Goal: Task Accomplishment & Management: Use online tool/utility

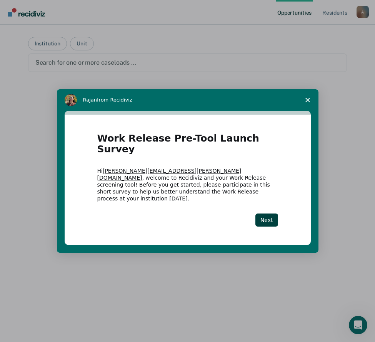
click at [307, 102] on icon "Close survey" at bounding box center [308, 100] width 5 height 5
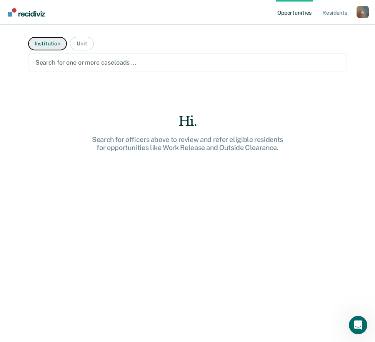
click at [49, 44] on button "Institution" at bounding box center [47, 43] width 39 height 13
click at [59, 63] on div at bounding box center [187, 62] width 305 height 9
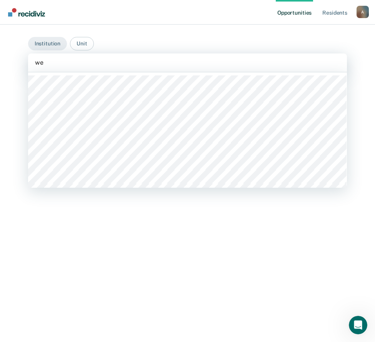
type input "[PERSON_NAME]"
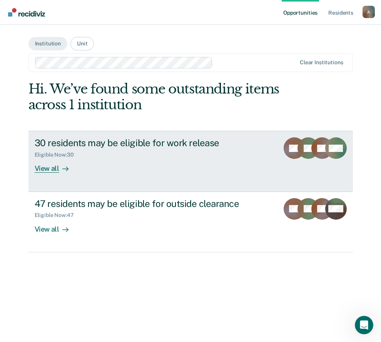
click at [51, 169] on div "View all" at bounding box center [56, 165] width 43 height 15
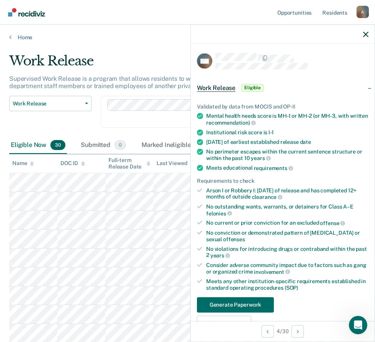
scroll to position [154, 0]
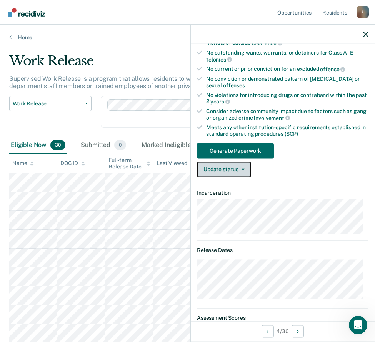
click at [239, 171] on button "Update status" at bounding box center [224, 169] width 54 height 15
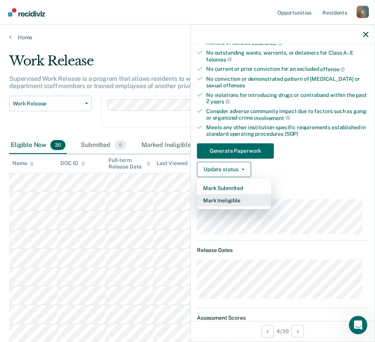
click at [236, 199] on button "Mark Ineligible" at bounding box center [234, 200] width 74 height 12
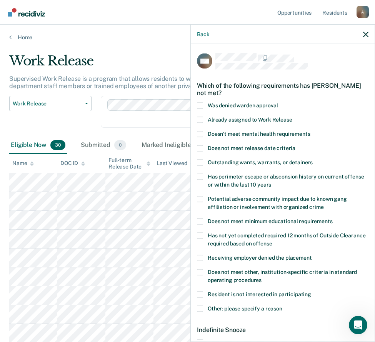
scroll to position [39, 0]
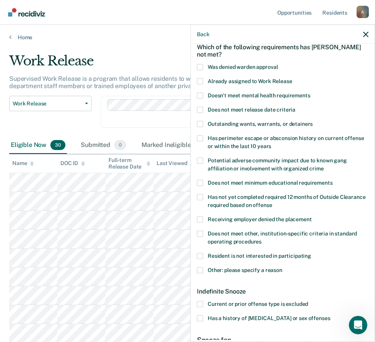
click at [202, 269] on span at bounding box center [200, 270] width 6 height 6
click at [283, 267] on input "Other: please specify a reason" at bounding box center [283, 267] width 0 height 0
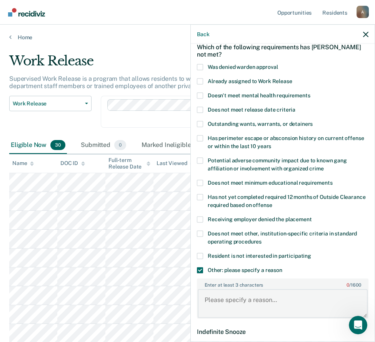
click at [252, 302] on textarea "Enter at least 3 characters 0 / 1600" at bounding box center [283, 304] width 170 height 28
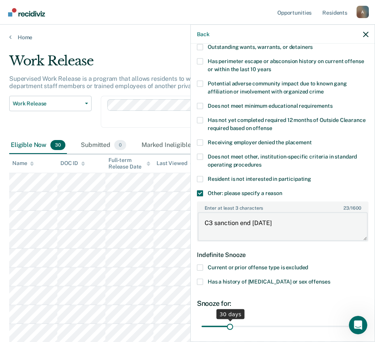
type textarea "C3 sanction end [DATE]"
drag, startPoint x: 229, startPoint y: 326, endPoint x: 371, endPoint y: 322, distance: 142.1
type input "180"
click at [364, 322] on input "range" at bounding box center [283, 326] width 162 height 13
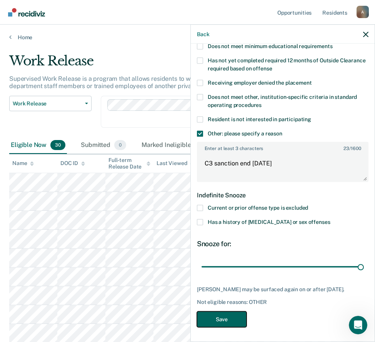
click at [224, 319] on button "Save" at bounding box center [222, 319] width 50 height 16
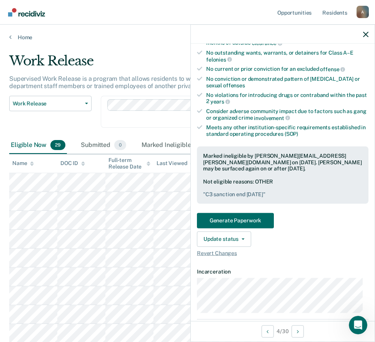
scroll to position [270, 0]
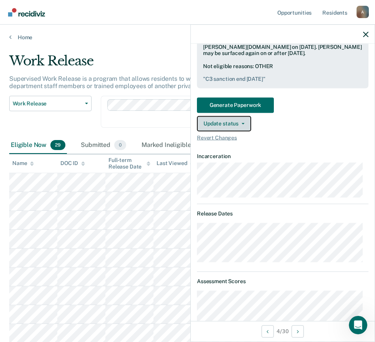
click at [242, 124] on button "Update status" at bounding box center [224, 123] width 54 height 15
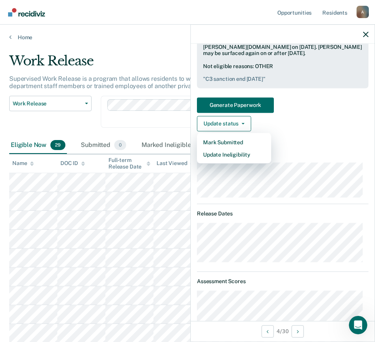
click at [291, 134] on span "Revert Changes" at bounding box center [283, 137] width 172 height 7
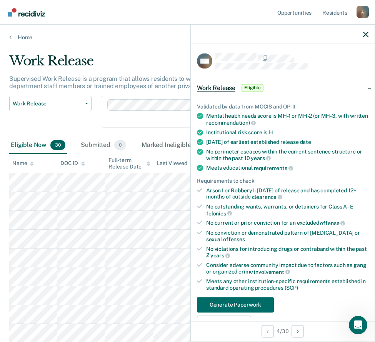
scroll to position [193, 0]
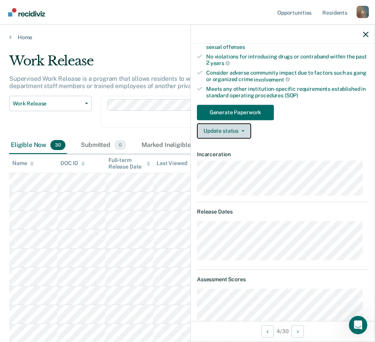
click at [210, 135] on button "Update status" at bounding box center [224, 130] width 54 height 15
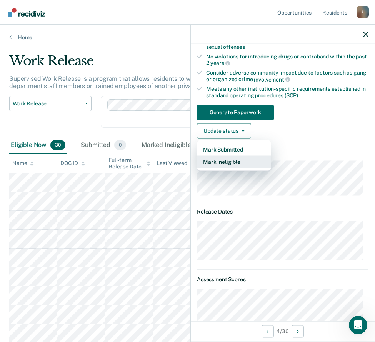
click at [221, 162] on button "Mark Ineligible" at bounding box center [234, 162] width 74 height 12
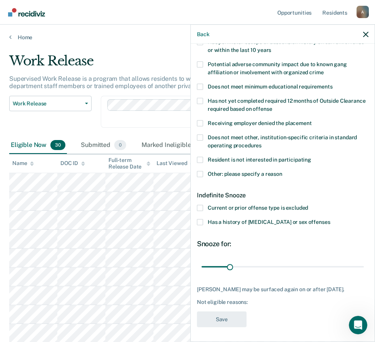
scroll to position [97, 0]
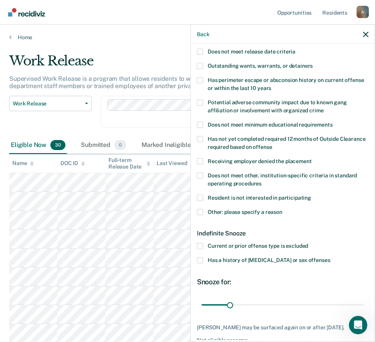
click at [200, 213] on span at bounding box center [200, 212] width 6 height 6
click at [283, 209] on input "Other: please specify a reason" at bounding box center [283, 209] width 0 height 0
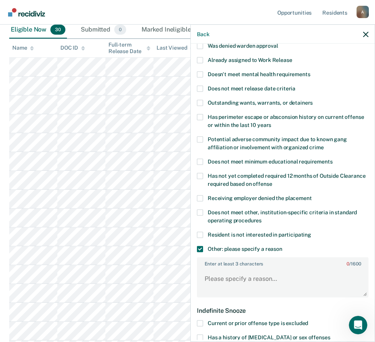
scroll to position [175, 0]
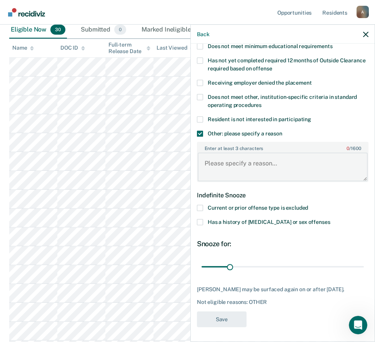
click at [249, 167] on textarea "Enter at least 3 characters 0 / 1600" at bounding box center [283, 167] width 170 height 28
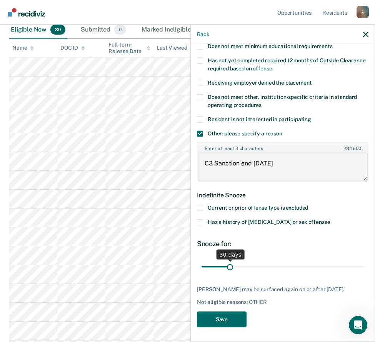
type textarea "C3 Sanction end [DATE]"
drag, startPoint x: 229, startPoint y: 267, endPoint x: 362, endPoint y: 266, distance: 133.2
type input "180"
click at [362, 266] on input "range" at bounding box center [283, 266] width 162 height 13
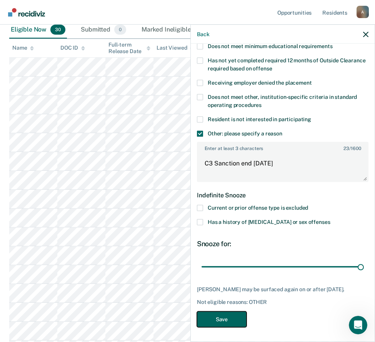
click at [228, 317] on button "Save" at bounding box center [222, 319] width 50 height 16
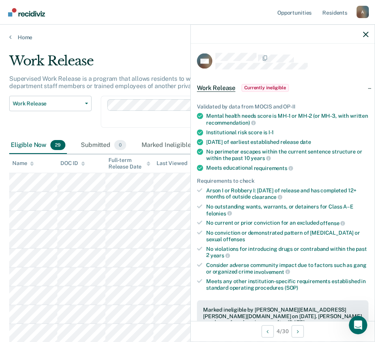
scroll to position [39, 0]
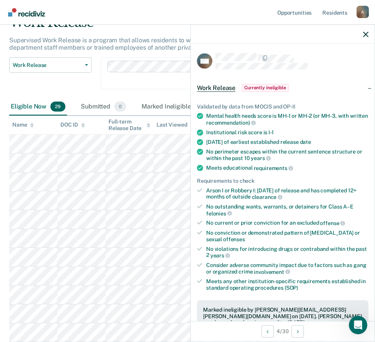
click at [226, 332] on div "4 / 30" at bounding box center [283, 331] width 184 height 20
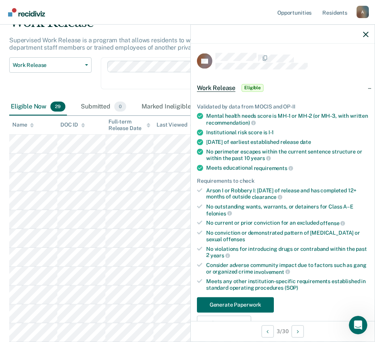
scroll to position [193, 0]
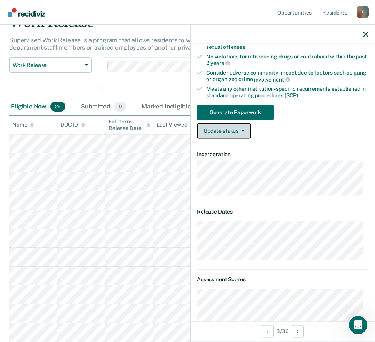
click at [222, 133] on button "Update status" at bounding box center [224, 130] width 54 height 15
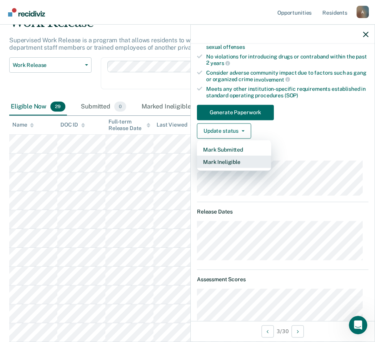
click at [224, 165] on button "Mark Ineligible" at bounding box center [234, 162] width 74 height 12
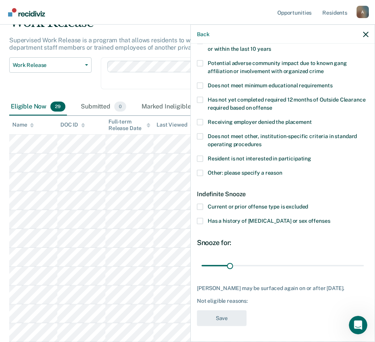
scroll to position [141, 0]
click at [200, 170] on span at bounding box center [200, 173] width 6 height 6
click at [283, 170] on input "Other: please specify a reason" at bounding box center [283, 170] width 0 height 0
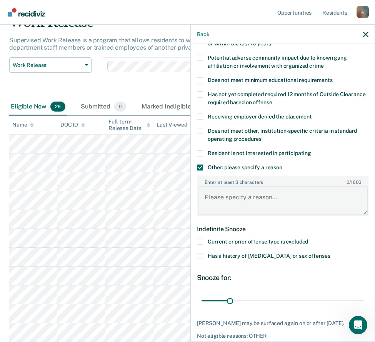
click at [229, 203] on textarea "Enter at least 3 characters 0 / 1600" at bounding box center [283, 201] width 170 height 28
paste textarea "[DATE]"
type textarea "C3 sanction ending [DATE]"
drag, startPoint x: 228, startPoint y: 299, endPoint x: 377, endPoint y: 302, distance: 148.6
type input "180"
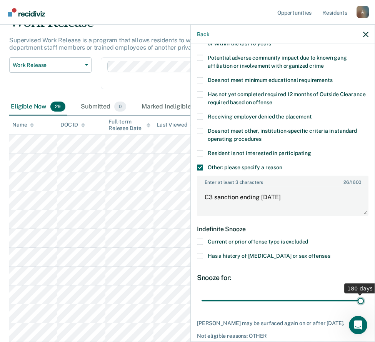
click at [364, 302] on input "range" at bounding box center [283, 300] width 162 height 13
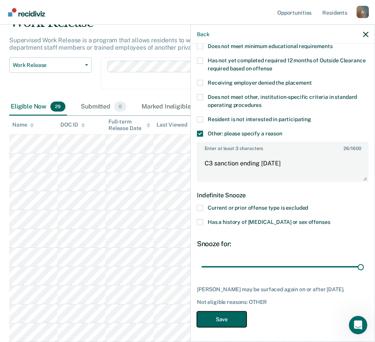
click at [214, 317] on button "Save" at bounding box center [222, 319] width 50 height 16
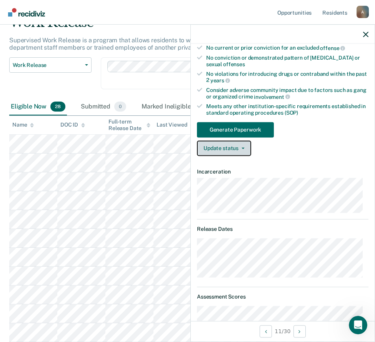
click at [223, 146] on button "Update status" at bounding box center [224, 148] width 54 height 15
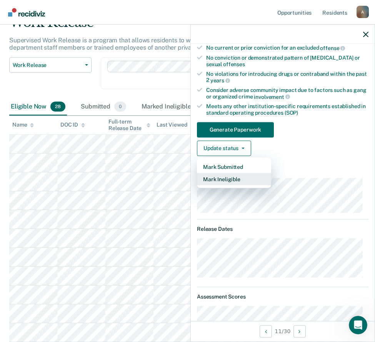
click at [224, 180] on button "Mark Ineligible" at bounding box center [234, 179] width 74 height 12
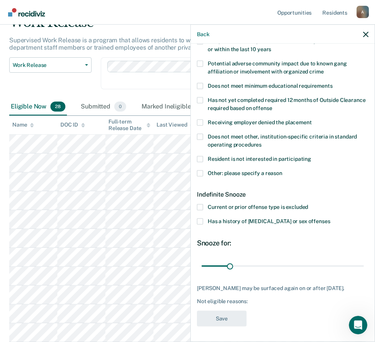
scroll to position [135, 0]
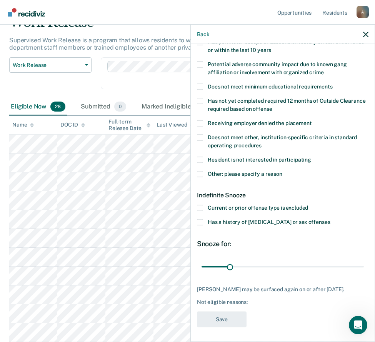
click at [200, 172] on span at bounding box center [200, 174] width 6 height 6
click at [283, 171] on input "Other: please specify a reason" at bounding box center [283, 171] width 0 height 0
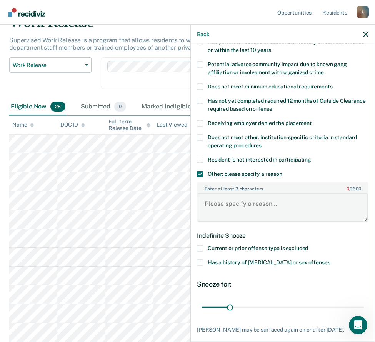
click at [220, 210] on textarea "Enter at least 3 characters 0 / 1600" at bounding box center [283, 207] width 170 height 28
type textarea "C3 sanction ending [DATE]"
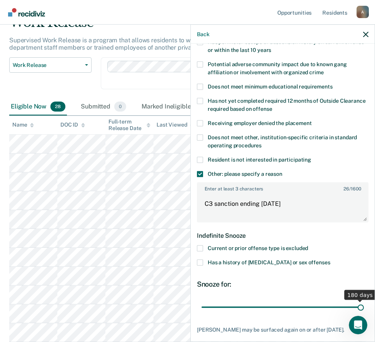
drag, startPoint x: 229, startPoint y: 306, endPoint x: 363, endPoint y: 303, distance: 134.4
type input "180"
click at [363, 303] on input "range" at bounding box center [283, 307] width 162 height 13
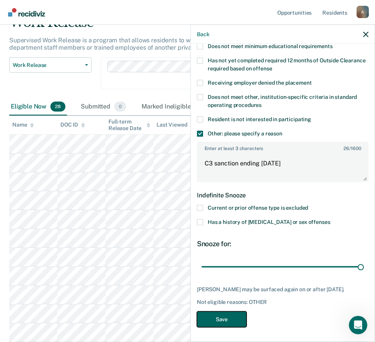
click at [223, 317] on button "Save" at bounding box center [222, 319] width 50 height 16
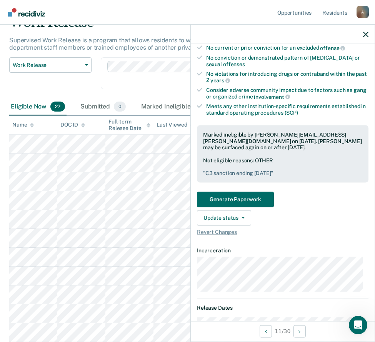
scroll to position [77, 0]
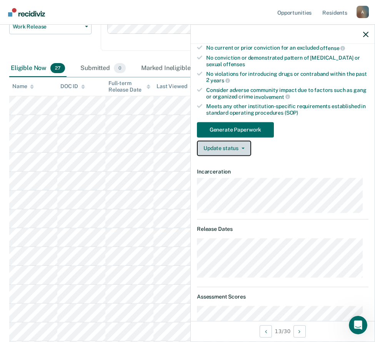
click at [243, 146] on button "Update status" at bounding box center [224, 148] width 54 height 15
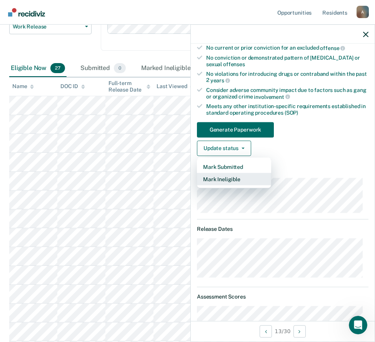
click at [230, 180] on button "Mark Ineligible" at bounding box center [234, 179] width 74 height 12
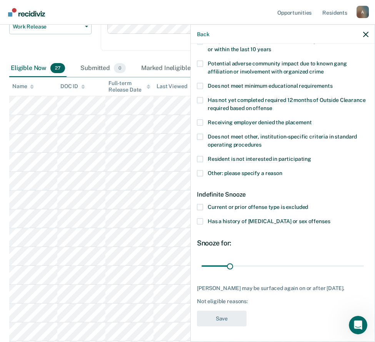
scroll to position [135, 0]
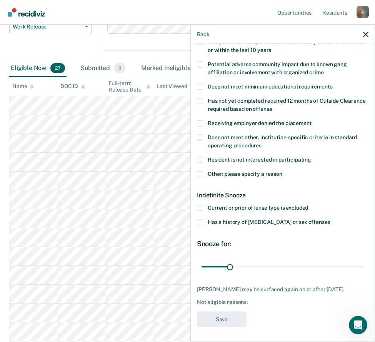
click at [200, 173] on span at bounding box center [200, 174] width 6 height 6
click at [283, 171] on input "Other: please specify a reason" at bounding box center [283, 171] width 0 height 0
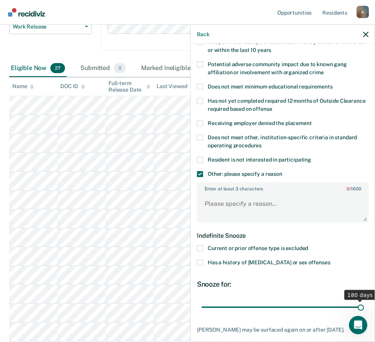
drag, startPoint x: 228, startPoint y: 307, endPoint x: 369, endPoint y: 315, distance: 141.1
type input "180"
click at [364, 314] on input "range" at bounding box center [283, 307] width 162 height 13
click at [208, 203] on textarea "Enter at least 3 characters 0 / 1600" at bounding box center [283, 207] width 170 height 28
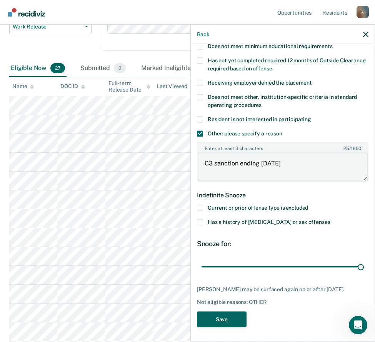
type textarea "C3 sanction ending [DATE]"
click at [219, 317] on button "Save" at bounding box center [222, 319] width 50 height 16
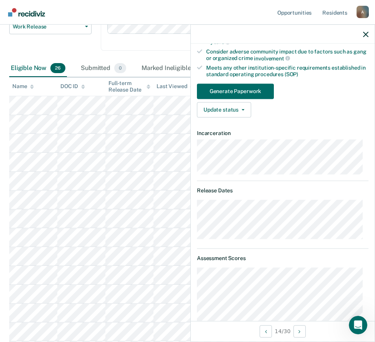
scroll to position [60, 0]
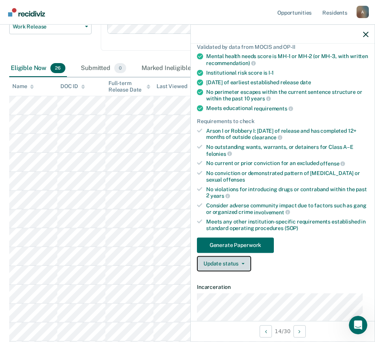
click at [224, 264] on button "Update status" at bounding box center [224, 263] width 54 height 15
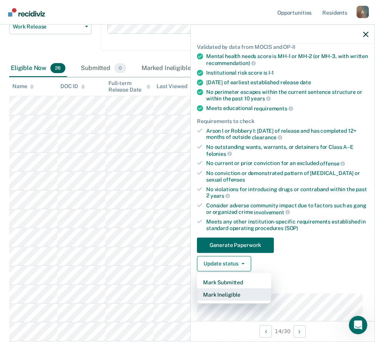
click at [221, 295] on button "Mark Ineligible" at bounding box center [234, 294] width 74 height 12
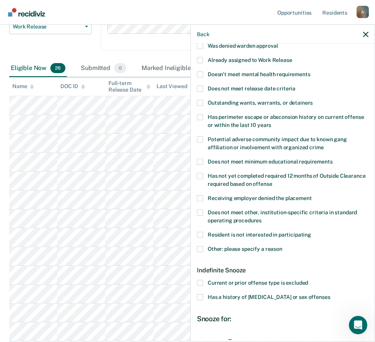
click at [200, 250] on span at bounding box center [200, 249] width 6 height 6
click at [283, 246] on input "Other: please specify a reason" at bounding box center [283, 246] width 0 height 0
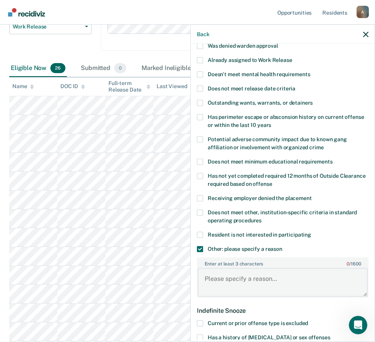
click at [225, 277] on textarea "Enter at least 3 characters 0 / 1600" at bounding box center [283, 282] width 170 height 28
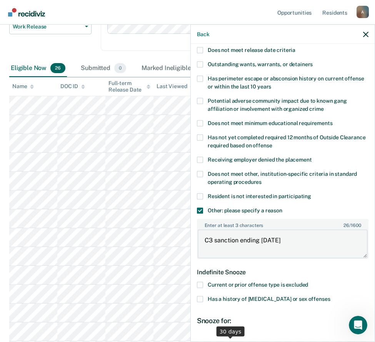
scroll to position [137, 0]
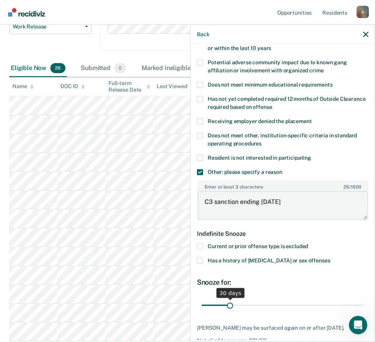
type textarea "C3 sanction ending [DATE]"
drag, startPoint x: 228, startPoint y: 303, endPoint x: 363, endPoint y: 310, distance: 135.3
type input "180"
click at [363, 310] on input "range" at bounding box center [283, 305] width 162 height 13
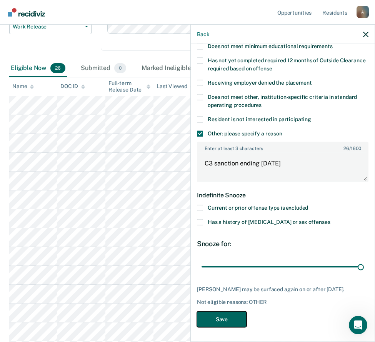
click at [211, 320] on button "Save" at bounding box center [222, 319] width 50 height 16
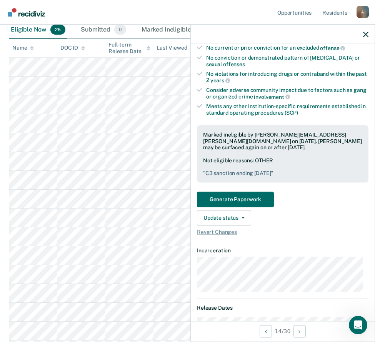
scroll to position [154, 0]
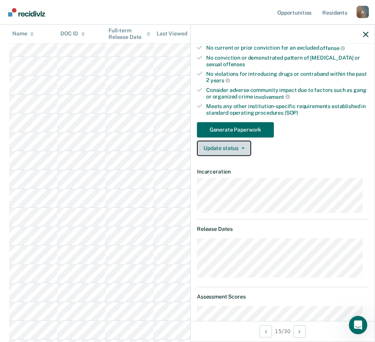
click at [231, 150] on button "Update status" at bounding box center [224, 148] width 54 height 15
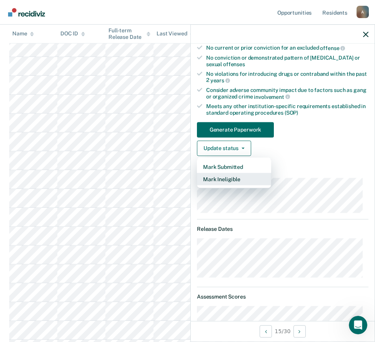
click at [227, 176] on button "Mark Ineligible" at bounding box center [234, 179] width 74 height 12
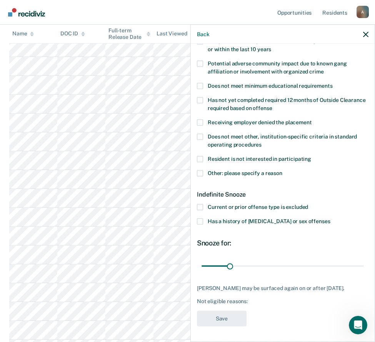
scroll to position [141, 0]
click at [203, 170] on span at bounding box center [200, 173] width 6 height 6
click at [283, 170] on input "Other: please specify a reason" at bounding box center [283, 170] width 0 height 0
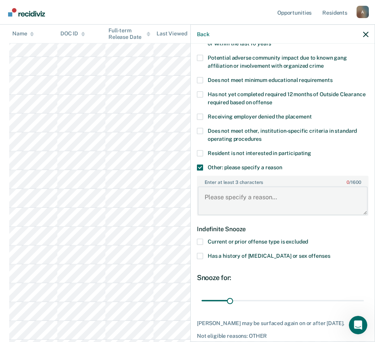
click at [228, 200] on textarea "Enter at least 3 characters 0 / 1600" at bounding box center [283, 201] width 170 height 28
type textarea "C3 sanction ending [DATE]"
click at [286, 223] on div "Indefinite Snooze" at bounding box center [283, 229] width 172 height 20
drag, startPoint x: 230, startPoint y: 299, endPoint x: 368, endPoint y: 302, distance: 137.9
type input "180"
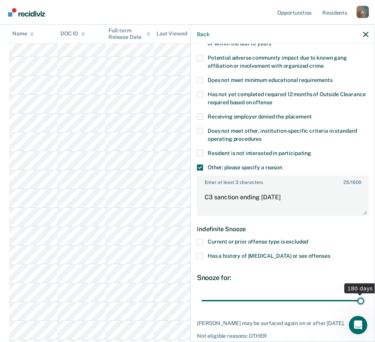
click at [364, 302] on input "range" at bounding box center [283, 300] width 162 height 13
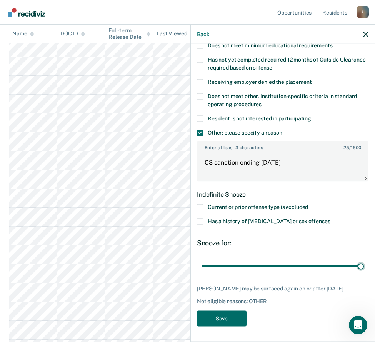
scroll to position [182, 0]
click at [219, 319] on button "Save" at bounding box center [222, 319] width 50 height 16
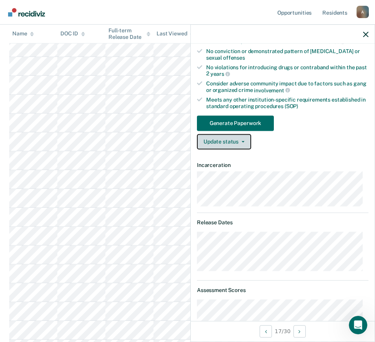
click at [230, 146] on button "Update status" at bounding box center [224, 141] width 54 height 15
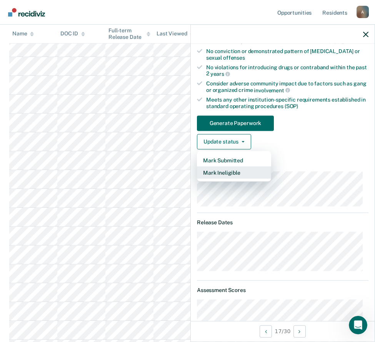
click at [231, 175] on button "Mark Ineligible" at bounding box center [234, 172] width 74 height 12
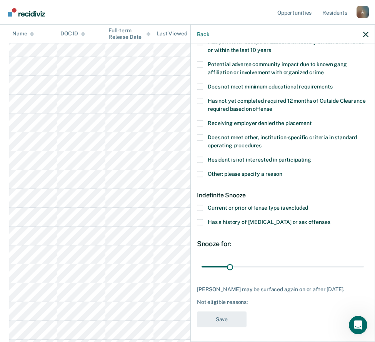
click at [202, 174] on span at bounding box center [200, 174] width 6 height 6
click at [283, 171] on input "Other: please specify a reason" at bounding box center [283, 171] width 0 height 0
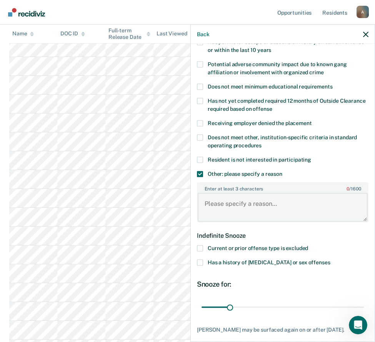
click at [232, 202] on textarea "Enter at least 3 characters 0 / 1600" at bounding box center [283, 207] width 170 height 28
type textarea "C3 sanction ending [DATE]"
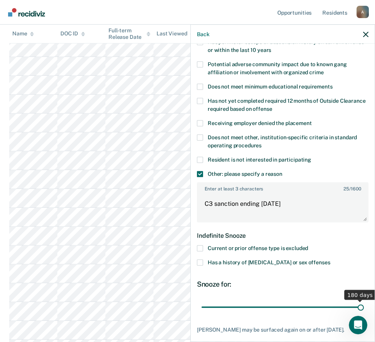
drag, startPoint x: 228, startPoint y: 308, endPoint x: 380, endPoint y: 301, distance: 152.6
type input "180"
click at [364, 301] on input "range" at bounding box center [283, 307] width 162 height 13
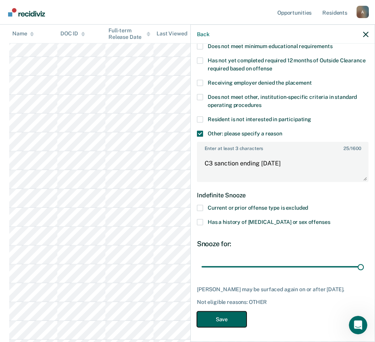
click at [222, 316] on button "Save" at bounding box center [222, 319] width 50 height 16
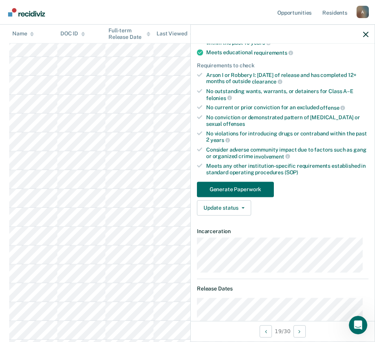
scroll to position [154, 0]
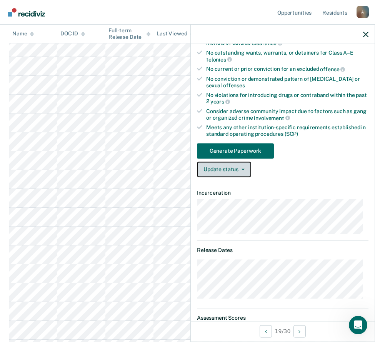
click at [229, 169] on button "Update status" at bounding box center [224, 169] width 54 height 15
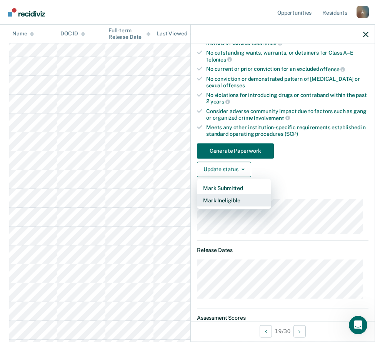
click at [228, 200] on button "Mark Ineligible" at bounding box center [234, 200] width 74 height 12
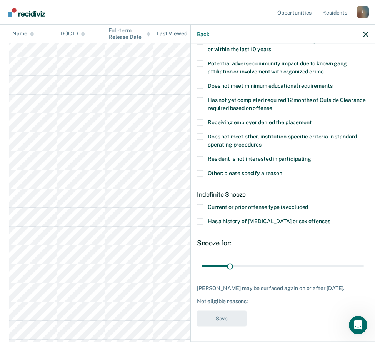
scroll to position [135, 0]
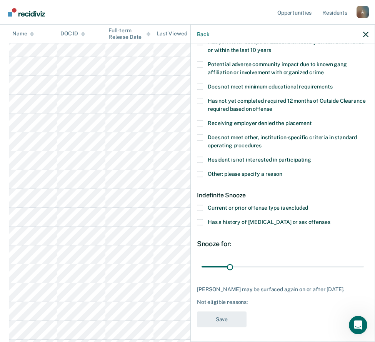
click at [200, 171] on span at bounding box center [200, 174] width 6 height 6
click at [283, 171] on input "Other: please specify a reason" at bounding box center [283, 171] width 0 height 0
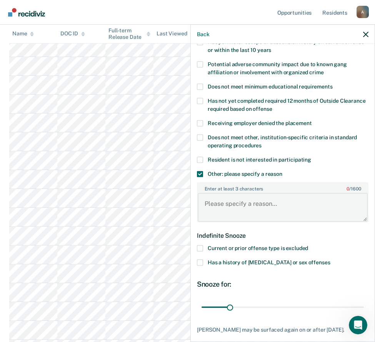
click at [256, 204] on textarea "Enter at least 3 characters 0 / 1600" at bounding box center [283, 207] width 170 height 28
type textarea "C"
click at [261, 201] on textarea "Enter at least 3 characters 0 / 1600" at bounding box center [283, 207] width 170 height 28
type textarea "C3 sanction ending [DATE]"
drag, startPoint x: 230, startPoint y: 306, endPoint x: 370, endPoint y: 304, distance: 139.8
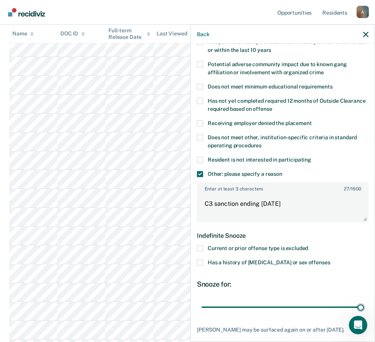
type input "180"
click at [364, 304] on input "range" at bounding box center [283, 307] width 162 height 13
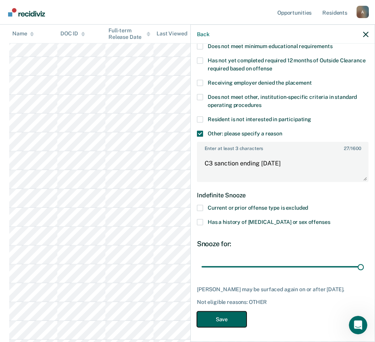
click at [228, 321] on button "Save" at bounding box center [222, 319] width 50 height 16
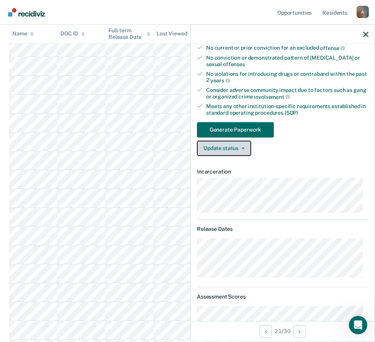
click at [231, 148] on button "Update status" at bounding box center [224, 148] width 54 height 15
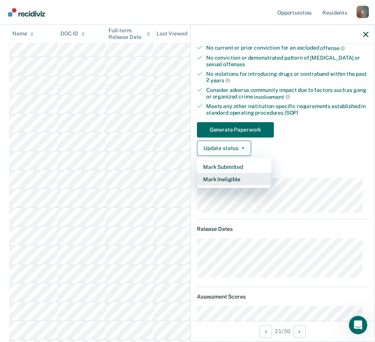
click at [218, 178] on button "Mark Ineligible" at bounding box center [234, 179] width 74 height 12
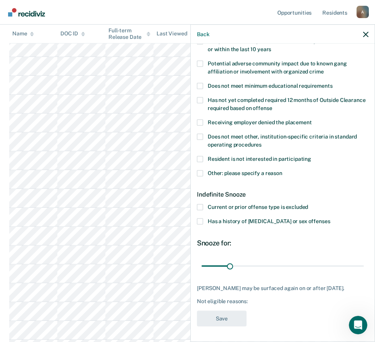
scroll to position [141, 0]
click at [200, 170] on span at bounding box center [200, 173] width 6 height 6
click at [283, 170] on input "Other: please specify a reason" at bounding box center [283, 170] width 0 height 0
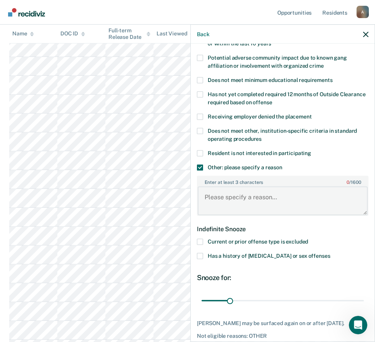
click at [252, 203] on textarea "Enter at least 3 characters 0 / 1600" at bounding box center [283, 201] width 170 height 28
type textarea "C3 sanction ending [DATE]"
drag, startPoint x: 231, startPoint y: 300, endPoint x: 375, endPoint y: 290, distance: 145.1
type input "180"
click at [364, 294] on input "range" at bounding box center [283, 300] width 162 height 13
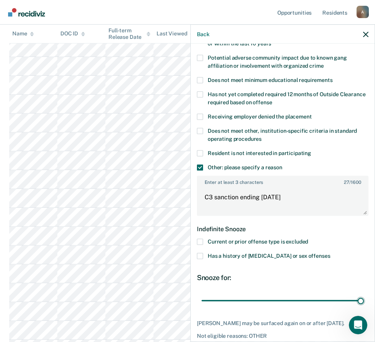
scroll to position [182, 0]
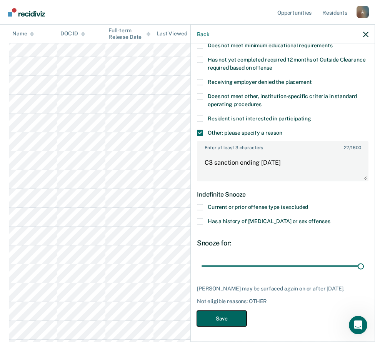
click at [221, 319] on button "Save" at bounding box center [222, 319] width 50 height 16
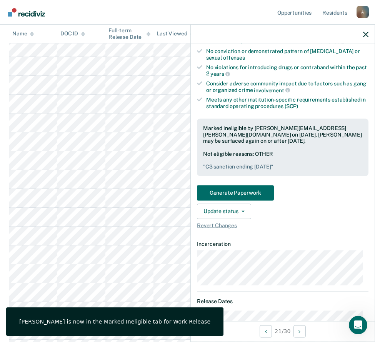
scroll to position [193, 0]
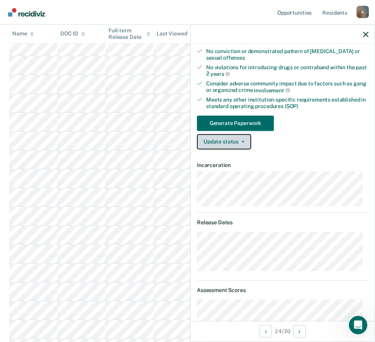
click at [229, 145] on button "Update status" at bounding box center [224, 141] width 54 height 15
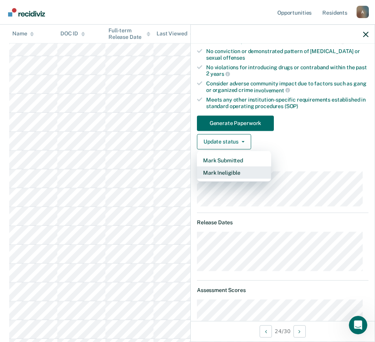
click at [230, 171] on button "Mark Ineligible" at bounding box center [234, 172] width 74 height 12
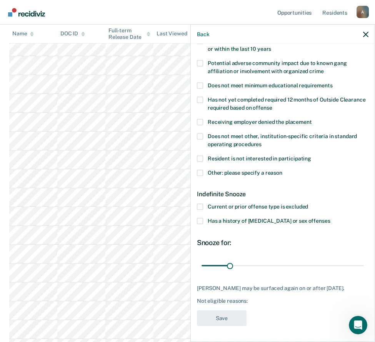
click at [202, 170] on span at bounding box center [200, 173] width 6 height 6
click at [283, 170] on input "Other: please specify a reason" at bounding box center [283, 170] width 0 height 0
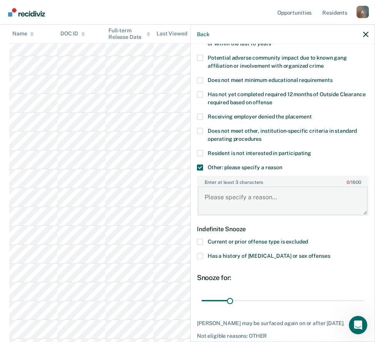
click at [236, 198] on textarea "Enter at least 3 characters 0 / 1600" at bounding box center [283, 201] width 170 height 28
type textarea "C3 sanction ending [DATE]"
drag, startPoint x: 229, startPoint y: 298, endPoint x: 307, endPoint y: 306, distance: 78.2
type input "123"
click at [307, 306] on input "range" at bounding box center [283, 300] width 162 height 13
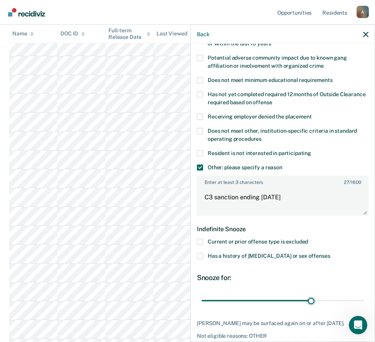
scroll to position [175, 0]
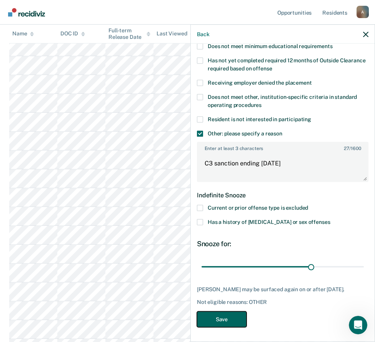
click at [217, 316] on button "Save" at bounding box center [222, 319] width 50 height 16
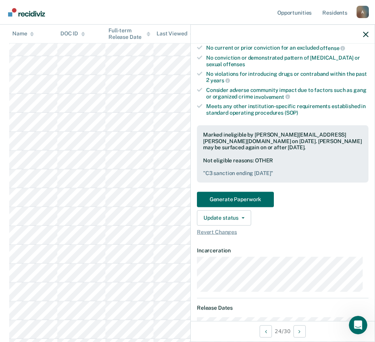
click at [6, 270] on main "Work Release Supervised Work Release is a program that allows residents to work…" at bounding box center [187, 129] width 375 height 563
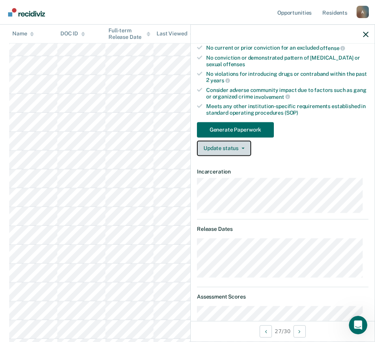
click at [218, 151] on button "Update status" at bounding box center [224, 148] width 54 height 15
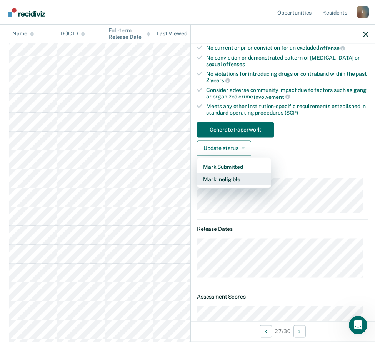
click at [218, 181] on button "Mark Ineligible" at bounding box center [234, 179] width 74 height 12
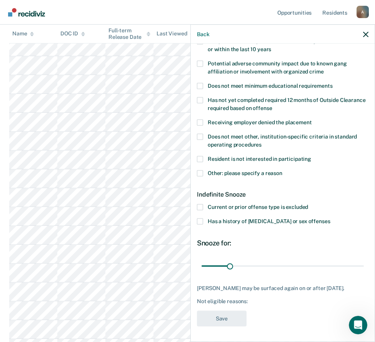
scroll to position [135, 0]
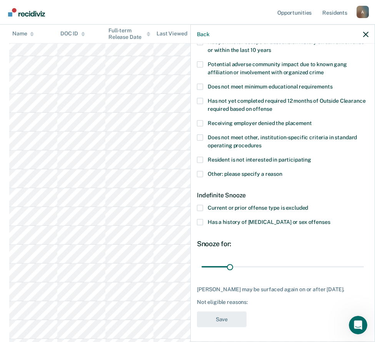
drag, startPoint x: 199, startPoint y: 172, endPoint x: 195, endPoint y: 208, distance: 35.7
click at [200, 173] on span at bounding box center [200, 174] width 6 height 6
click at [283, 171] on input "Other: please specify a reason" at bounding box center [283, 171] width 0 height 0
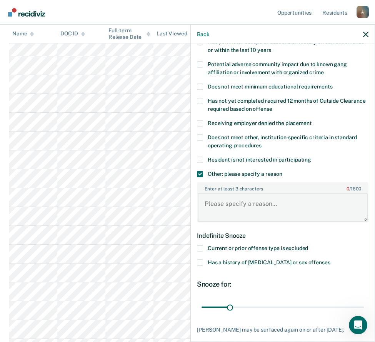
click at [218, 213] on textarea "Enter at least 3 characters 0 / 1600" at bounding box center [283, 207] width 170 height 28
type textarea "C3 sanction ending [DATE]"
drag, startPoint x: 229, startPoint y: 307, endPoint x: 261, endPoint y: 309, distance: 32.0
click at [261, 309] on input "range" at bounding box center [283, 307] width 162 height 13
type input "67"
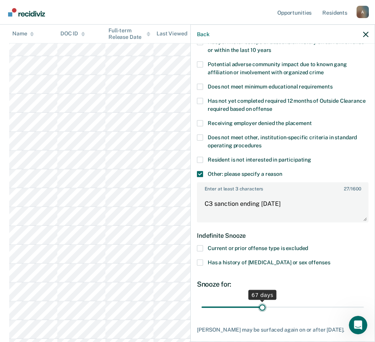
click at [260, 306] on input "range" at bounding box center [283, 307] width 162 height 13
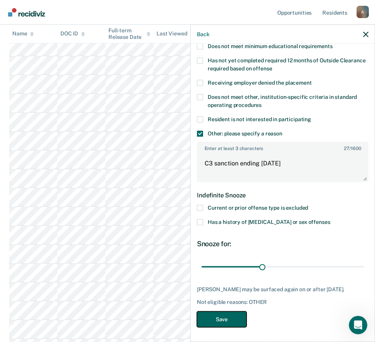
click at [224, 321] on button "Save" at bounding box center [222, 319] width 50 height 16
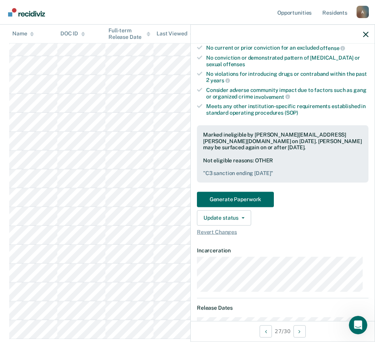
scroll to position [231, 0]
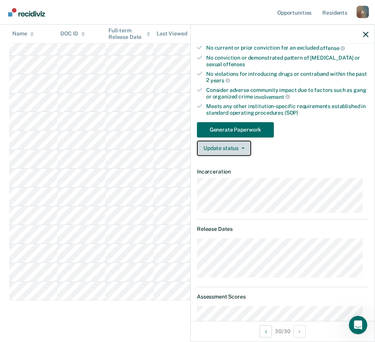
click at [226, 144] on button "Update status" at bounding box center [224, 148] width 54 height 15
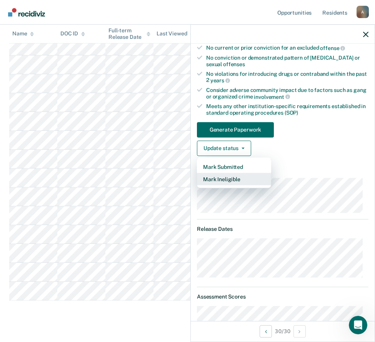
click at [226, 181] on button "Mark Ineligible" at bounding box center [234, 179] width 74 height 12
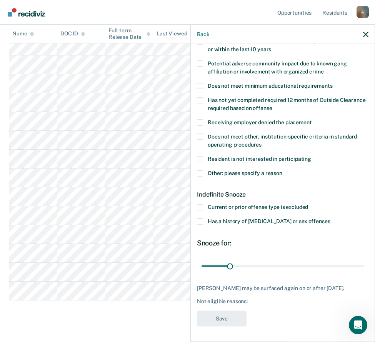
scroll to position [135, 0]
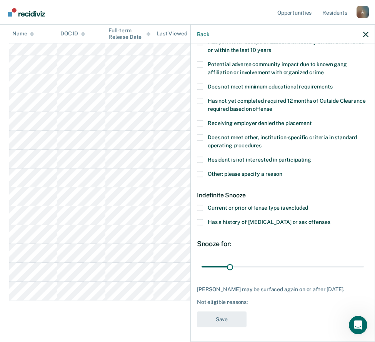
drag, startPoint x: 201, startPoint y: 172, endPoint x: 203, endPoint y: 176, distance: 4.1
click at [201, 172] on span at bounding box center [200, 174] width 6 height 6
click at [283, 171] on input "Other: please specify a reason" at bounding box center [283, 171] width 0 height 0
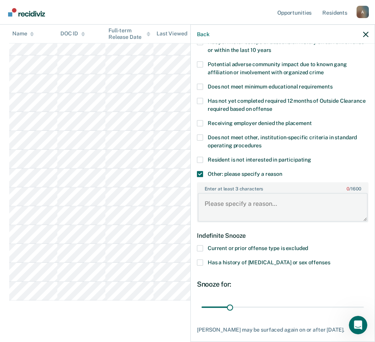
click at [238, 208] on textarea "Enter at least 3 characters 0 / 1600" at bounding box center [283, 207] width 170 height 28
type textarea "C3 sanction ending [DATE]"
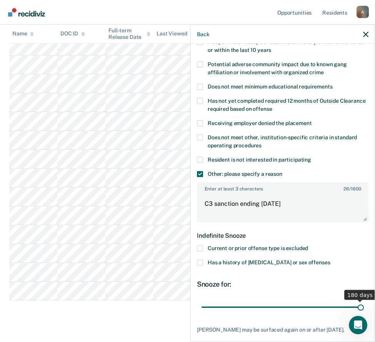
drag, startPoint x: 229, startPoint y: 307, endPoint x: 360, endPoint y: 312, distance: 131.4
type input "180"
click at [360, 312] on input "range" at bounding box center [283, 307] width 162 height 13
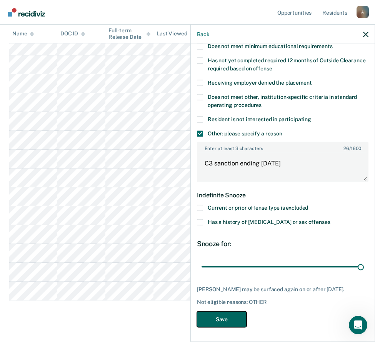
click at [225, 318] on button "Save" at bounding box center [222, 319] width 50 height 16
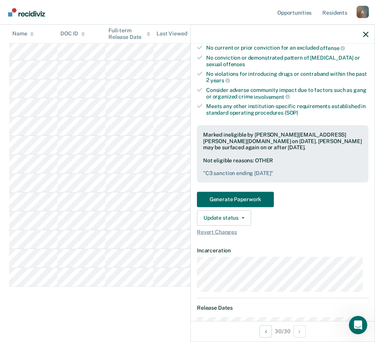
click at [281, 308] on dt "Release Dates" at bounding box center [283, 308] width 172 height 7
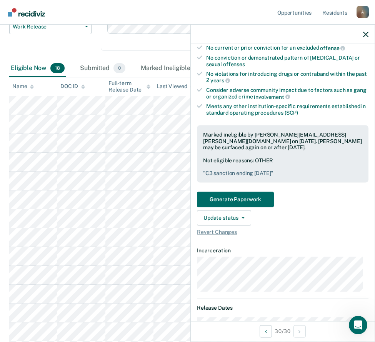
scroll to position [116, 0]
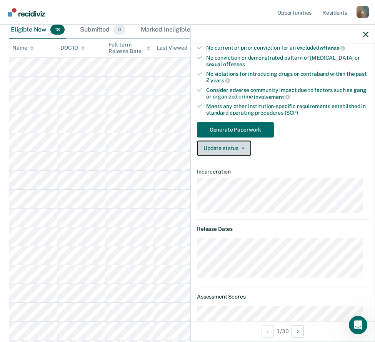
click at [221, 148] on button "Update status" at bounding box center [224, 148] width 54 height 15
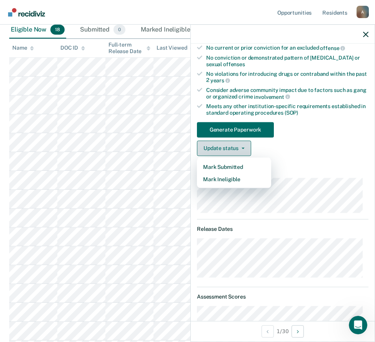
click at [227, 145] on button "Update status" at bounding box center [224, 148] width 54 height 15
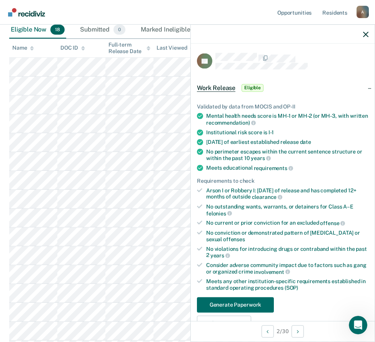
scroll to position [193, 0]
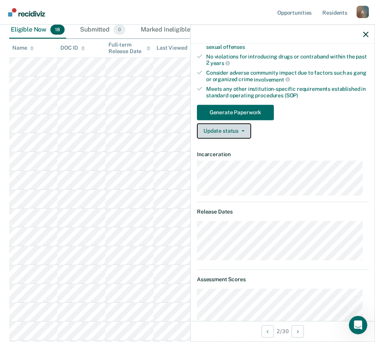
click at [222, 129] on button "Update status" at bounding box center [224, 130] width 54 height 15
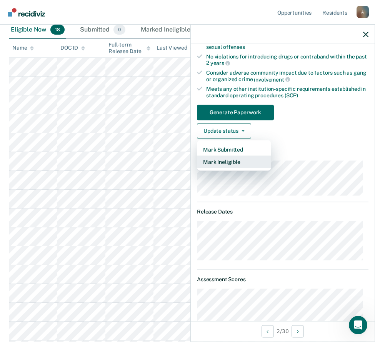
click at [217, 159] on button "Mark Ineligible" at bounding box center [234, 162] width 74 height 12
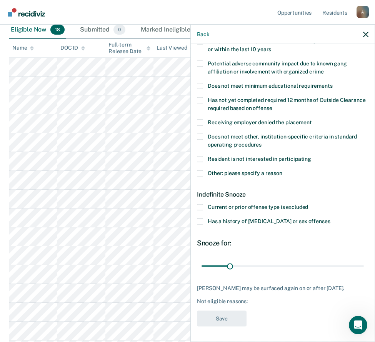
scroll to position [135, 0]
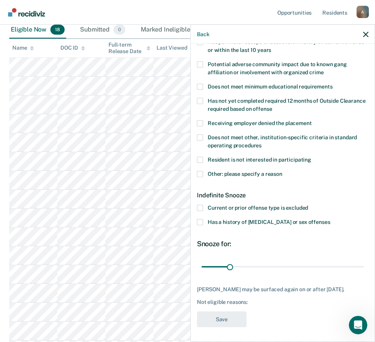
click at [201, 172] on span at bounding box center [200, 174] width 6 height 6
click at [283, 171] on input "Other: please specify a reason" at bounding box center [283, 171] width 0 height 0
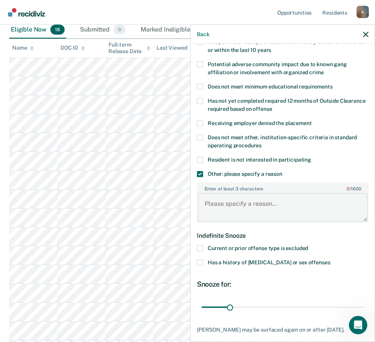
click at [216, 200] on textarea "Enter at least 3 characters 0 / 1600" at bounding box center [283, 207] width 170 height 28
type textarea "CDV 9/14"
drag, startPoint x: 229, startPoint y: 307, endPoint x: 242, endPoint y: 306, distance: 13.1
type input "45"
click at [242, 306] on input "range" at bounding box center [283, 307] width 162 height 13
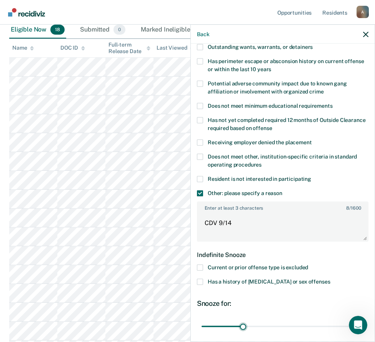
scroll to position [175, 0]
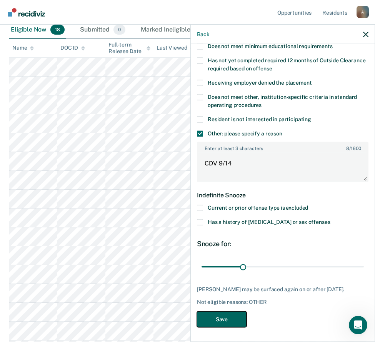
click at [218, 321] on button "Save" at bounding box center [222, 319] width 50 height 16
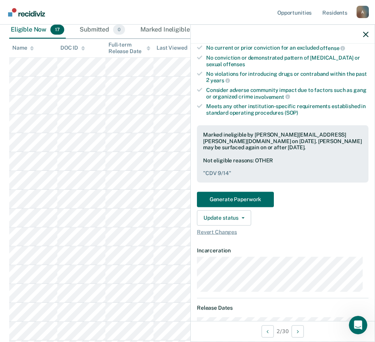
scroll to position [214, 0]
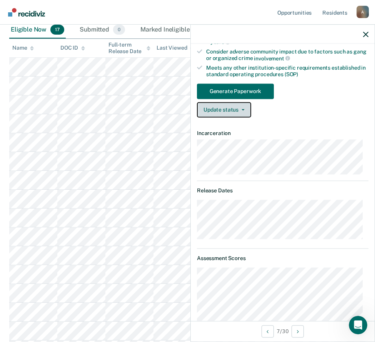
click at [222, 112] on button "Update status" at bounding box center [224, 109] width 54 height 15
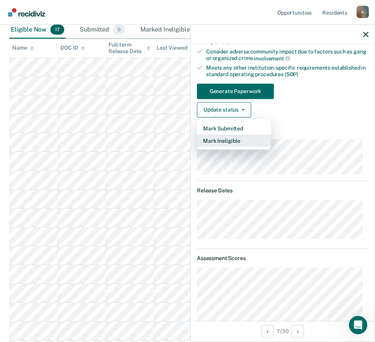
click at [224, 141] on button "Mark Ineligible" at bounding box center [234, 140] width 74 height 12
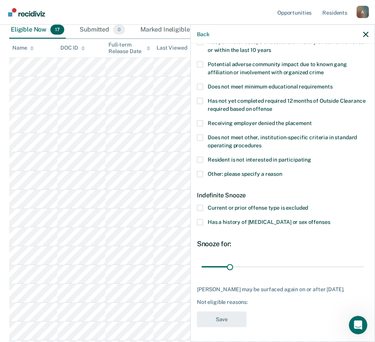
click at [201, 171] on span at bounding box center [200, 174] width 6 height 6
click at [283, 171] on input "Other: please specify a reason" at bounding box center [283, 171] width 0 height 0
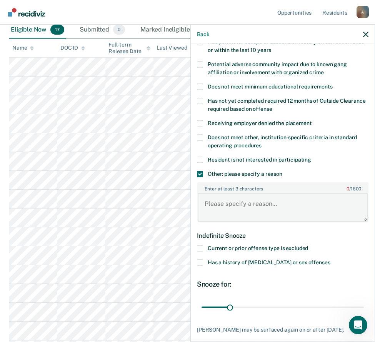
click at [230, 201] on textarea "Enter at least 3 characters 0 / 1600" at bounding box center [283, 207] width 170 height 28
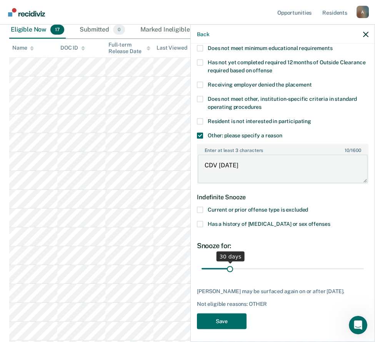
type textarea "CDV [DATE]"
type input "33"
click at [232, 270] on input "range" at bounding box center [283, 268] width 162 height 13
click at [225, 329] on button "Save" at bounding box center [222, 321] width 50 height 16
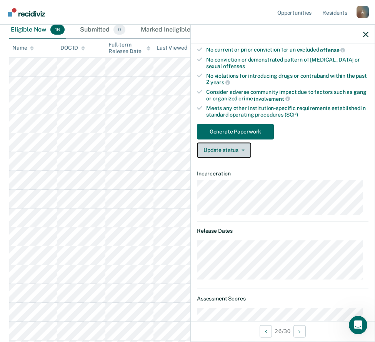
click at [241, 146] on button "Update status" at bounding box center [224, 149] width 54 height 15
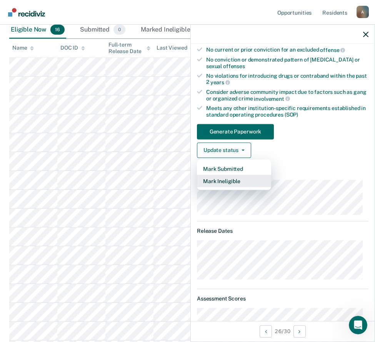
click at [234, 180] on button "Mark Ineligible" at bounding box center [234, 181] width 74 height 12
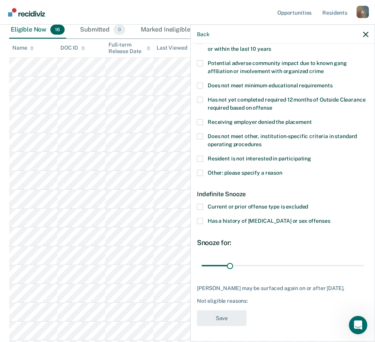
scroll to position [141, 0]
click at [202, 170] on span at bounding box center [200, 173] width 6 height 6
click at [283, 170] on input "Other: please specify a reason" at bounding box center [283, 170] width 0 height 0
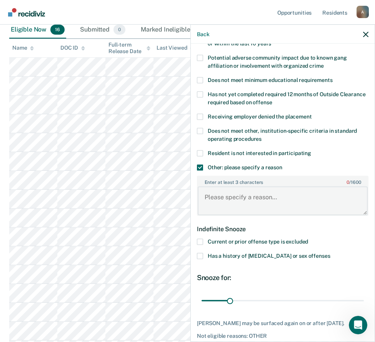
click at [247, 188] on textarea "Enter at least 3 characters 0 / 1600" at bounding box center [283, 201] width 170 height 28
type textarea "CDV [DATE]"
type input "32"
click at [231, 301] on input "range" at bounding box center [283, 300] width 162 height 13
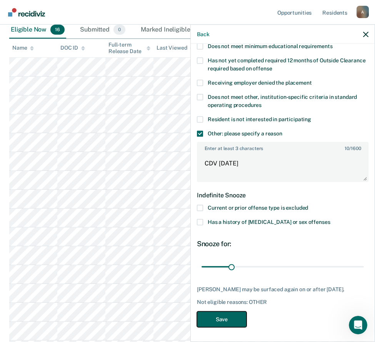
click at [221, 320] on button "Save" at bounding box center [222, 319] width 50 height 16
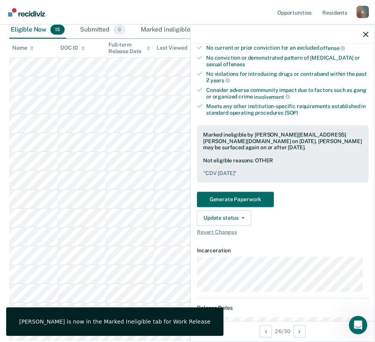
scroll to position [154, 0]
